Goal: Information Seeking & Learning: Learn about a topic

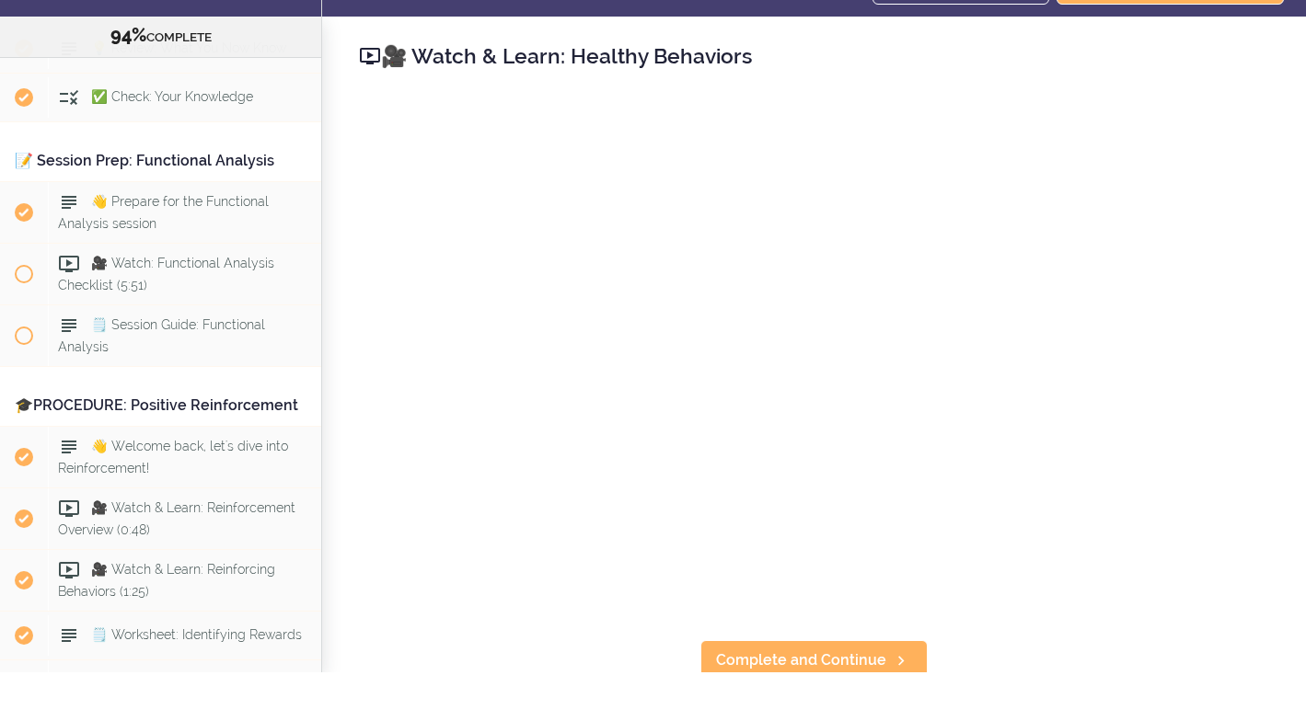
scroll to position [6183, 0]
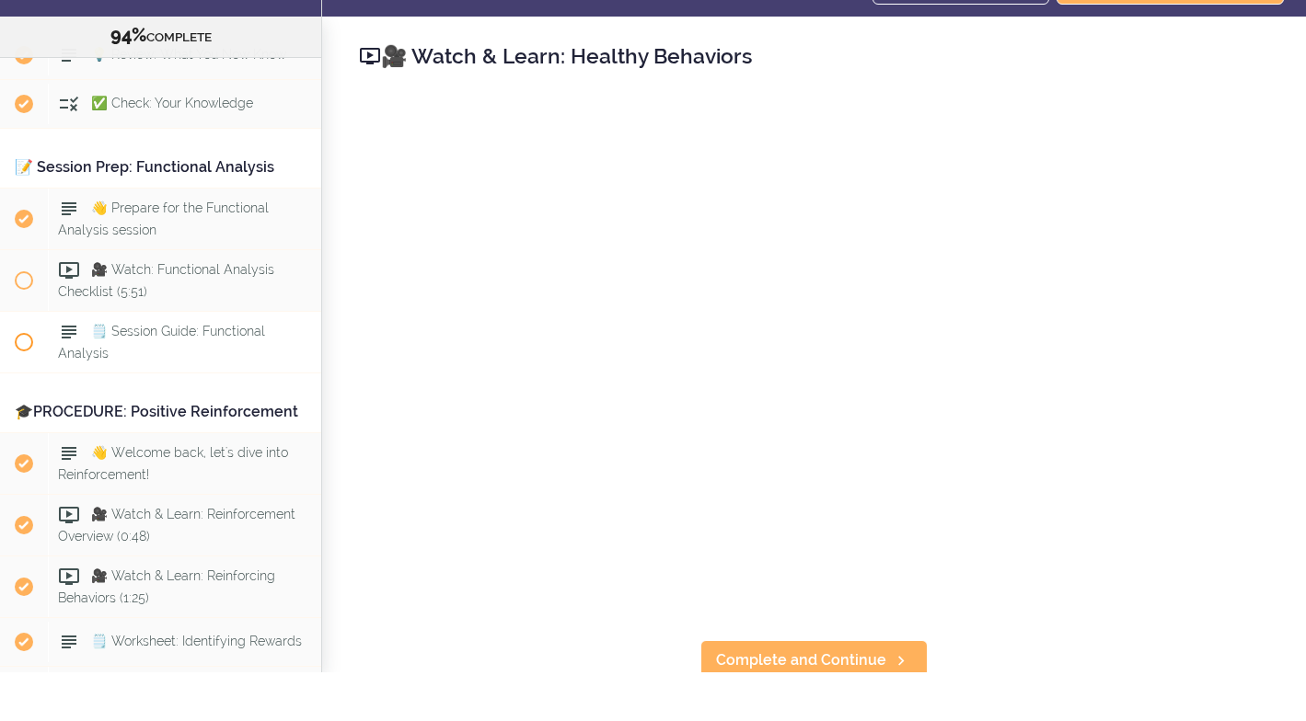
click at [69, 370] on icon at bounding box center [69, 381] width 22 height 22
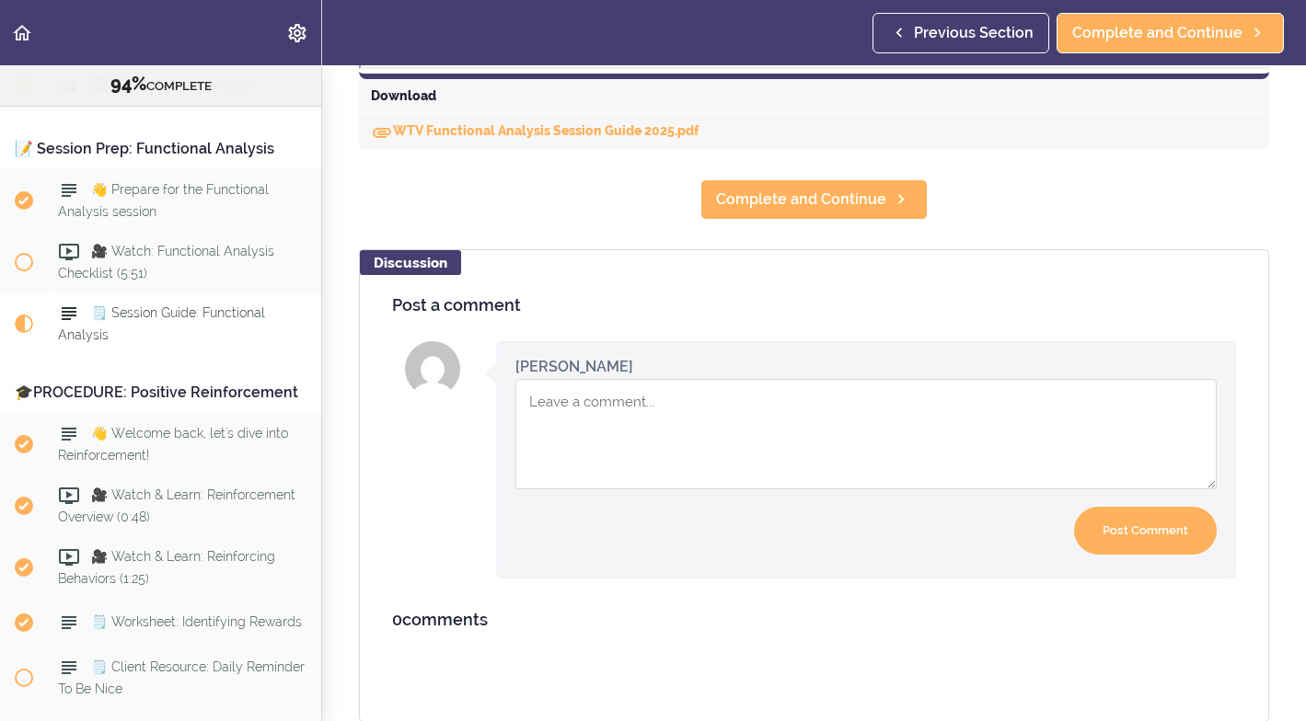
scroll to position [941, 0]
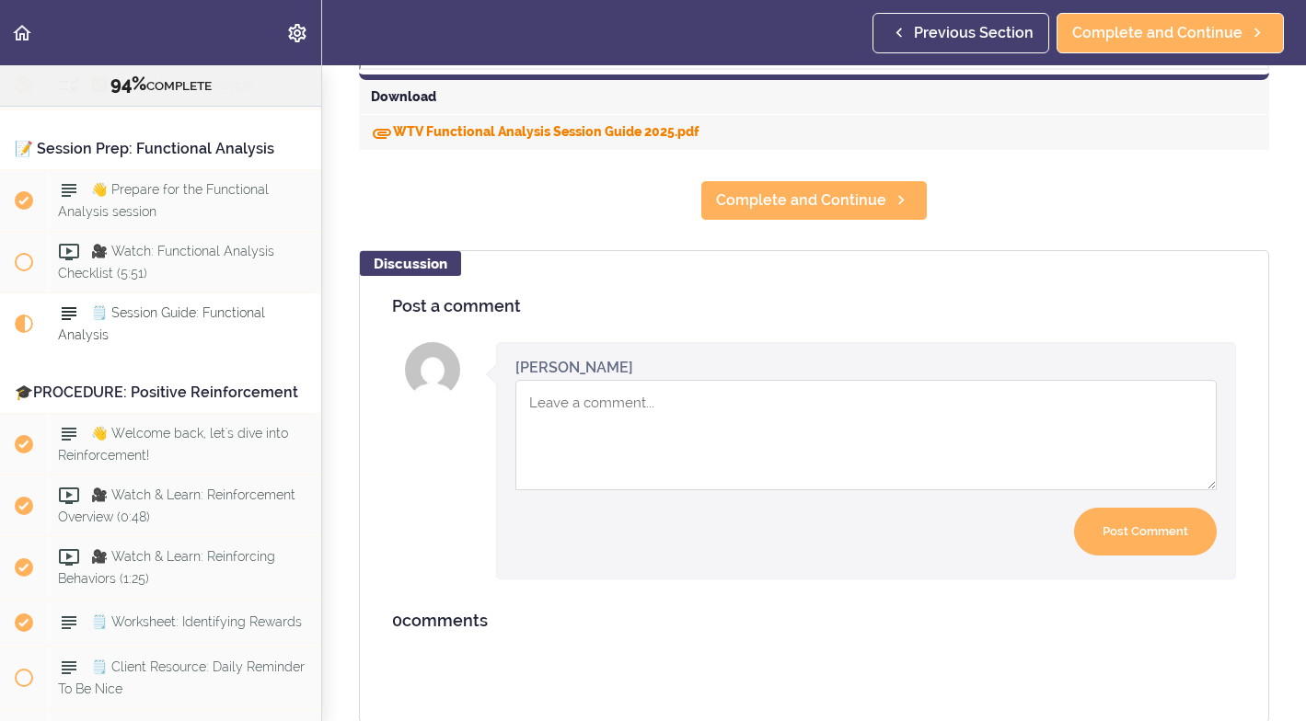
click at [605, 132] on link "WTV Functional Analysis Session Guide 2025.pdf" at bounding box center [535, 131] width 328 height 15
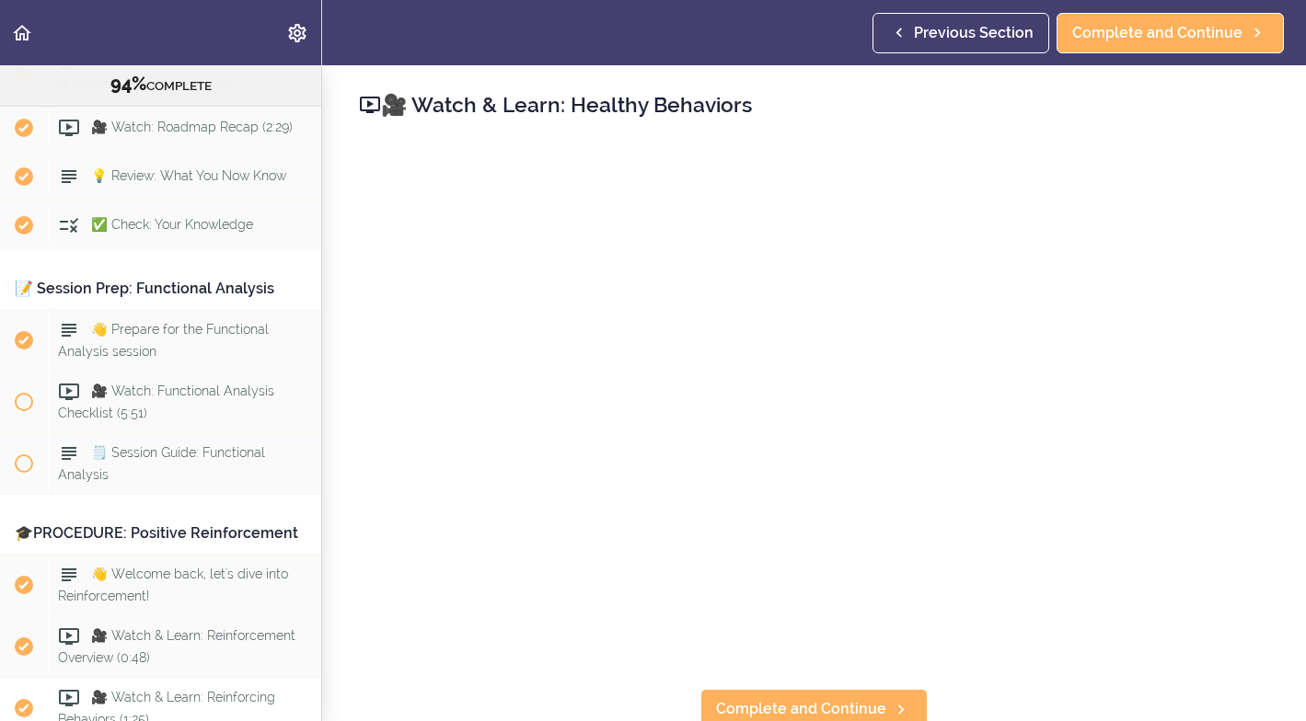
scroll to position [6108, 0]
click at [140, 448] on span "🗒️ Session Guide: Functional Analysis" at bounding box center [161, 466] width 207 height 36
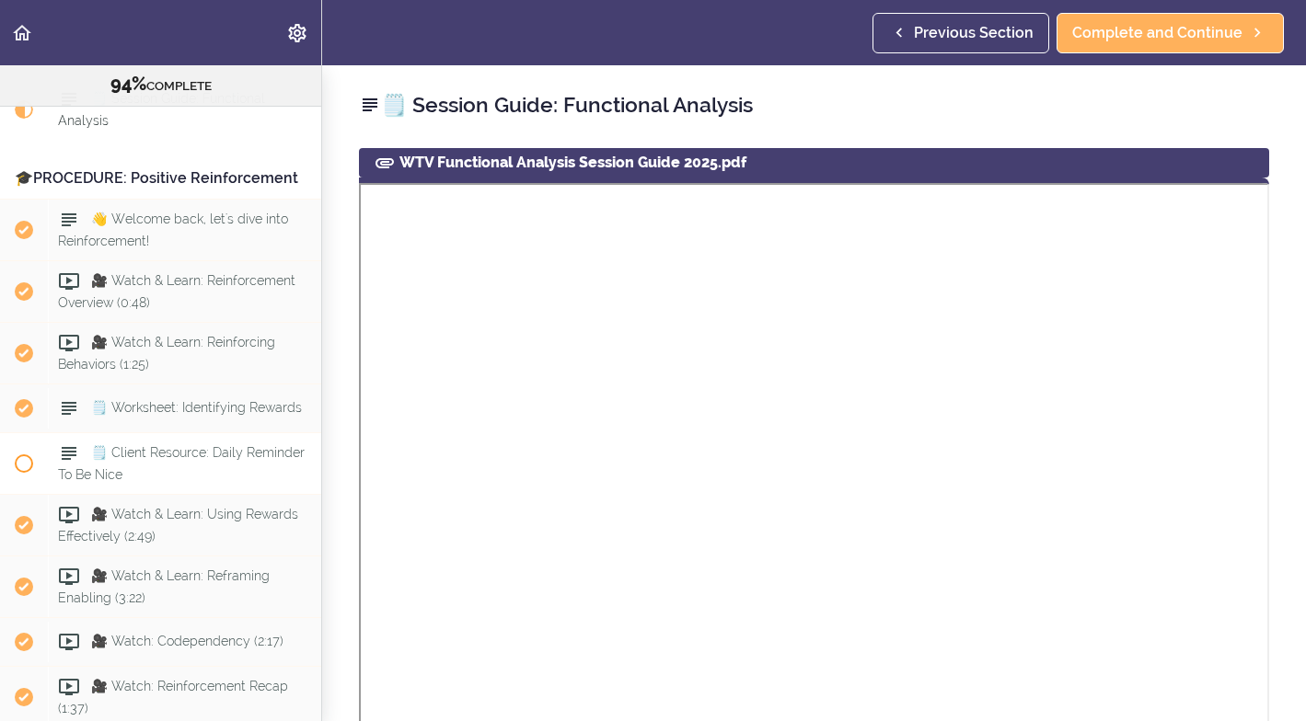
scroll to position [6463, 0]
click at [70, 444] on icon at bounding box center [69, 455] width 22 height 22
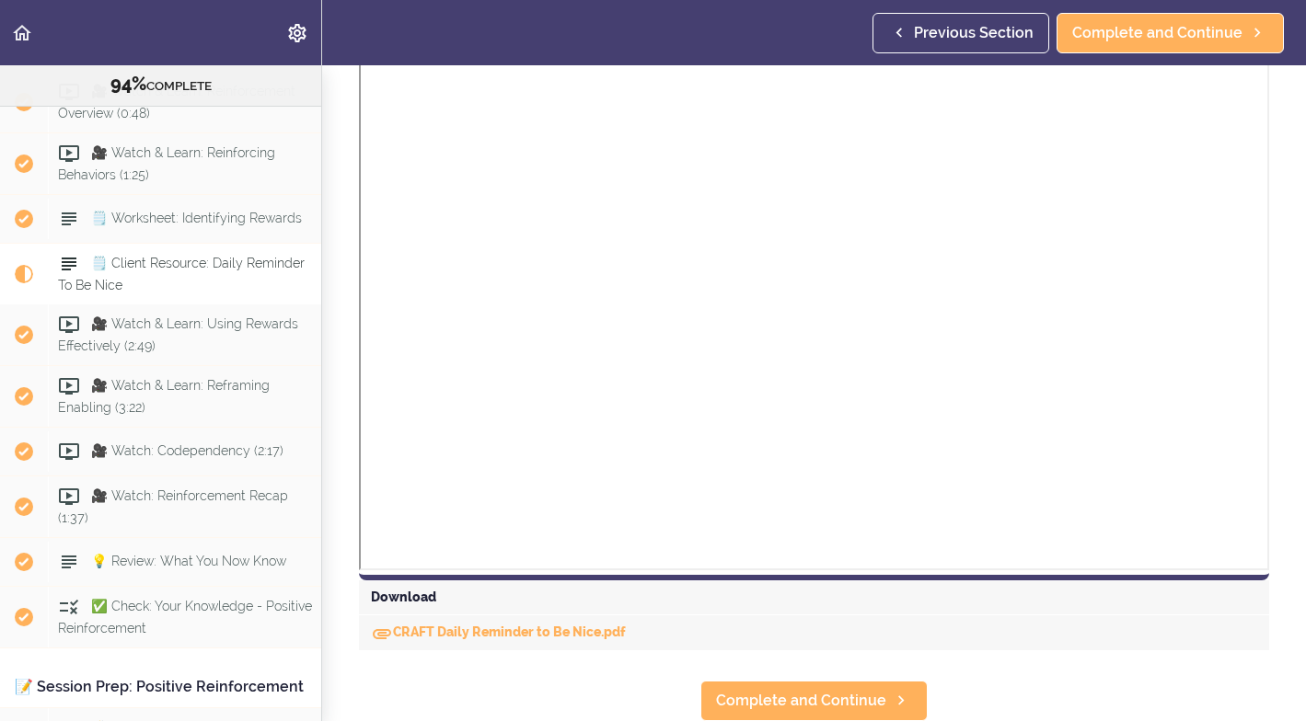
scroll to position [440, 0]
click at [750, 702] on span "Complete and Continue" at bounding box center [801, 702] width 170 height 22
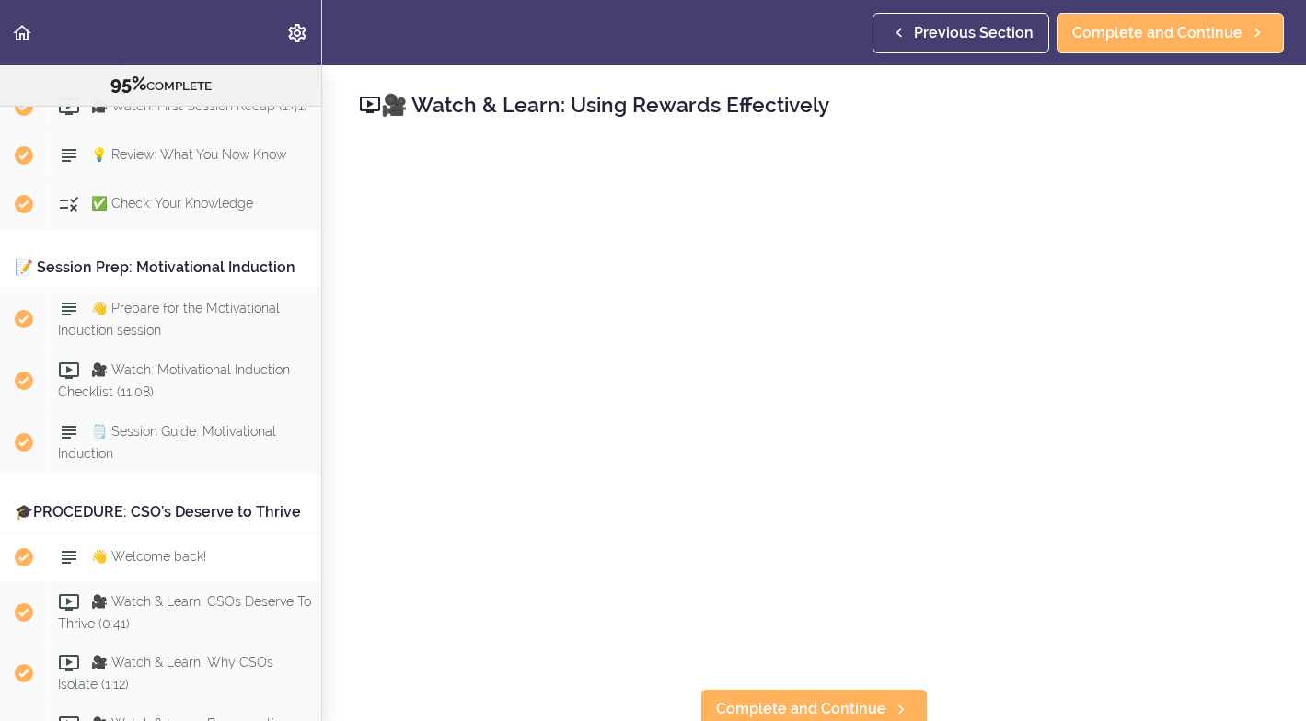
scroll to position [3315, 0]
